Goal: Obtain resource: Obtain resource

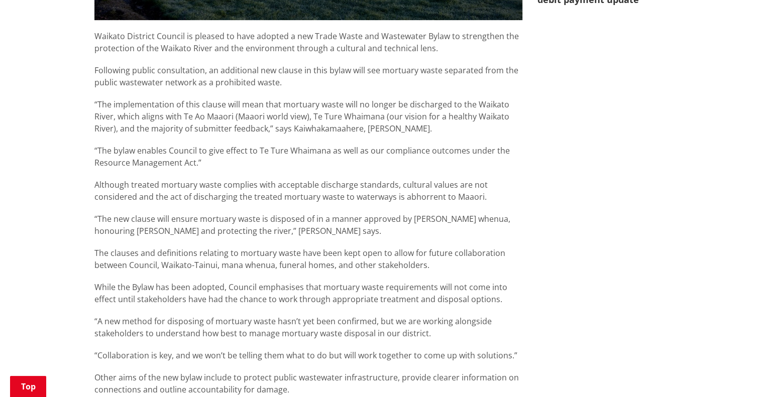
scroll to position [603, 0]
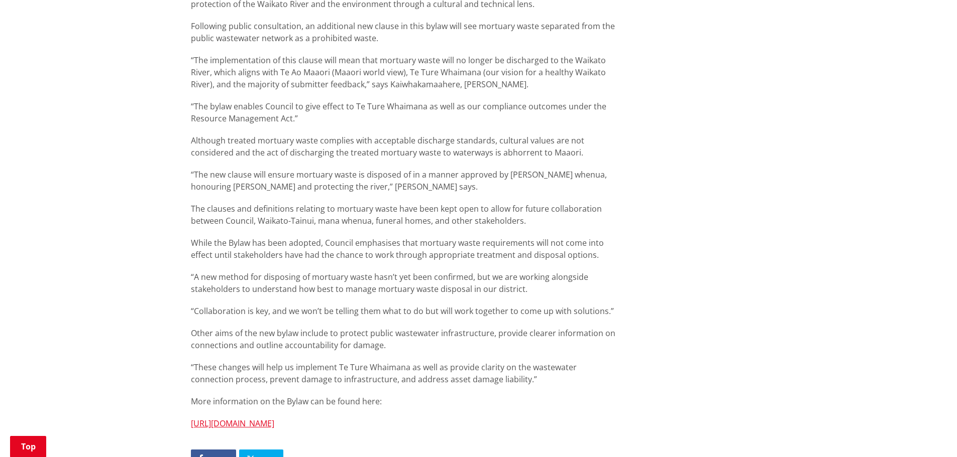
scroll to position [703, 0]
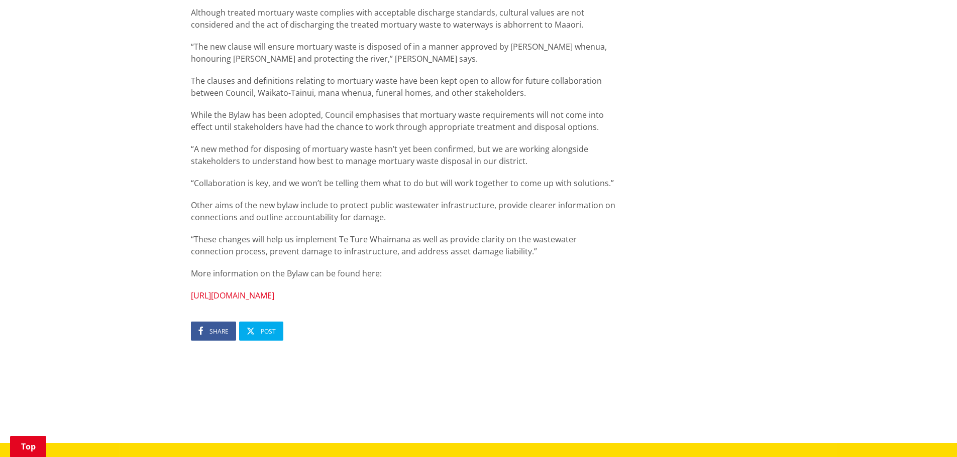
click at [274, 291] on link "[URL][DOMAIN_NAME]" at bounding box center [232, 295] width 83 height 11
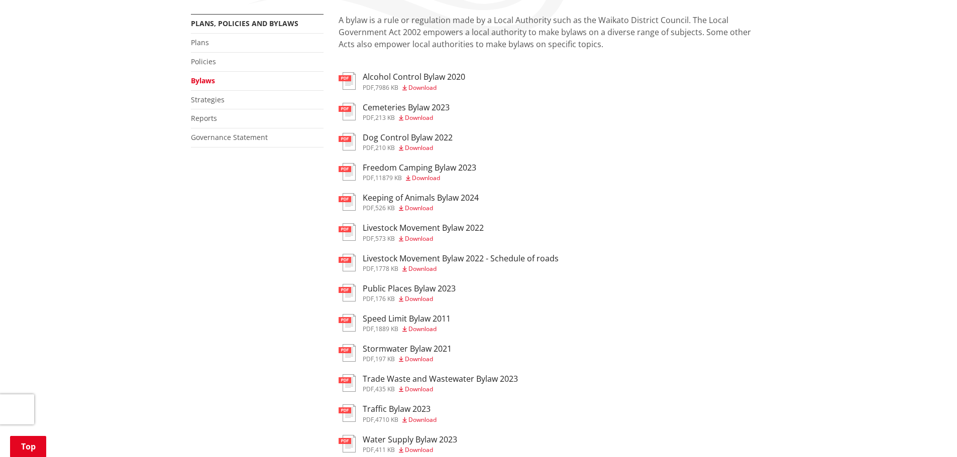
scroll to position [251, 0]
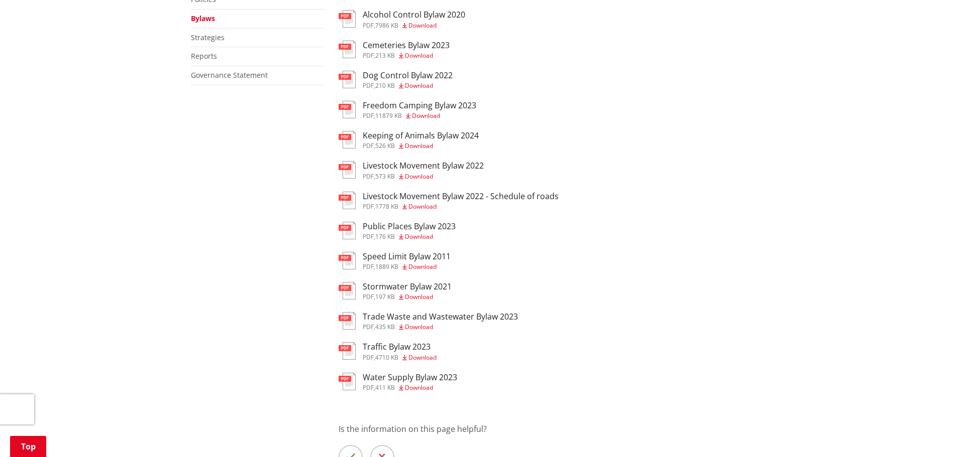
click at [488, 315] on h3 "Trade Waste and Wastewater Bylaw 2023" at bounding box center [440, 317] width 155 height 10
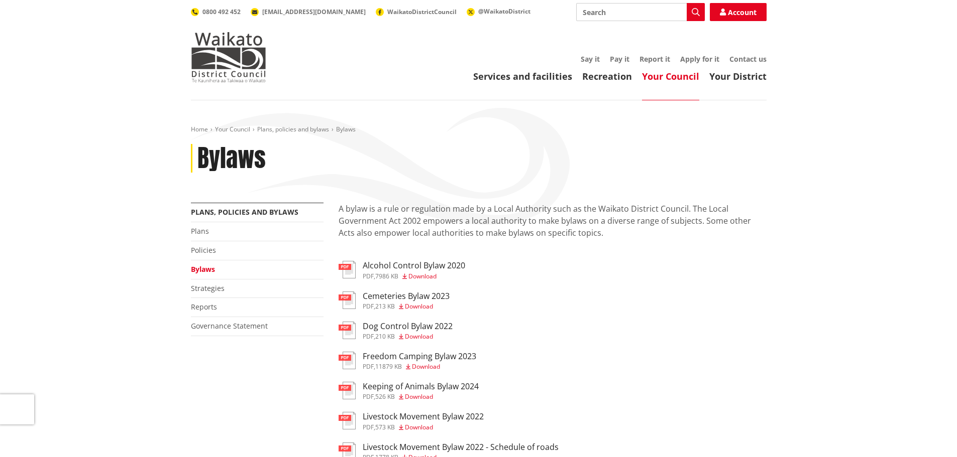
scroll to position [251, 0]
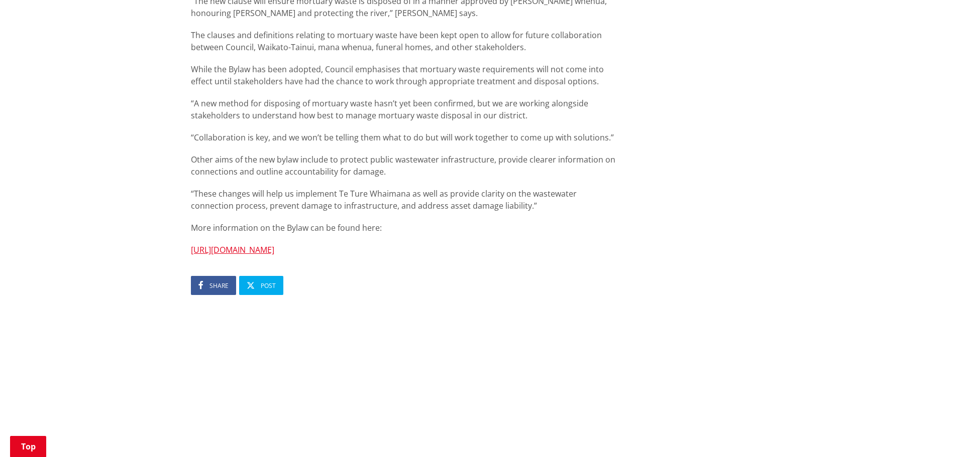
scroll to position [753, 0]
